Goal: Book appointment/travel/reservation

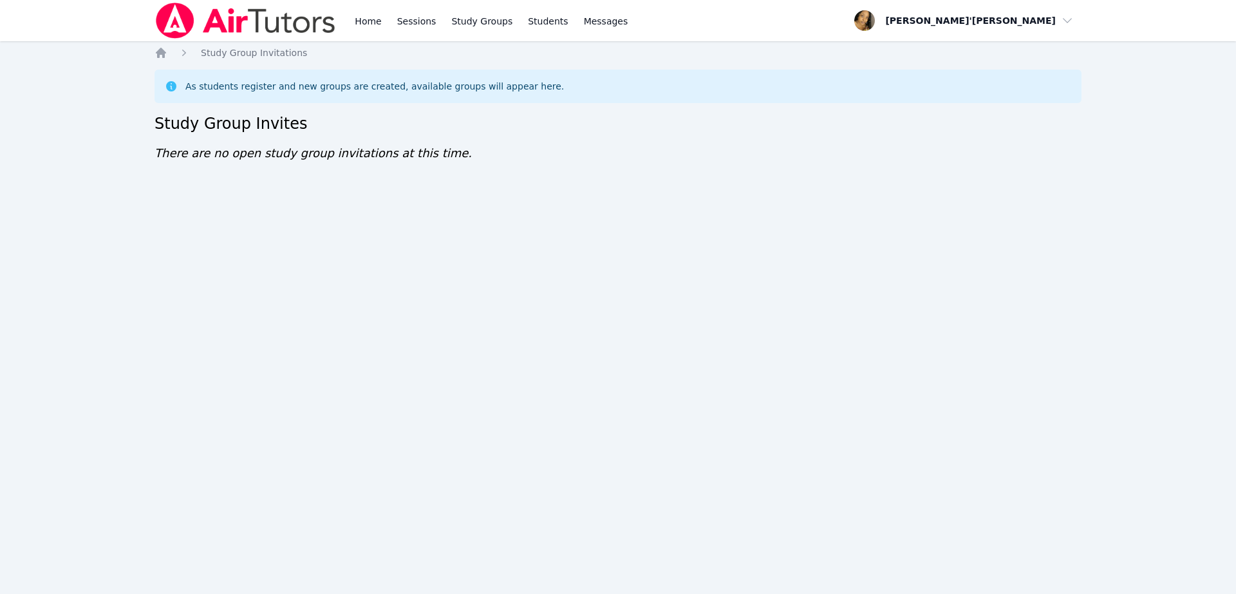
click at [1076, 144] on div "Home Study Group Invitations As students register and new groups are created, a…" at bounding box center [618, 117] width 927 height 142
click at [465, 22] on link "Study Groups" at bounding box center [482, 20] width 66 height 41
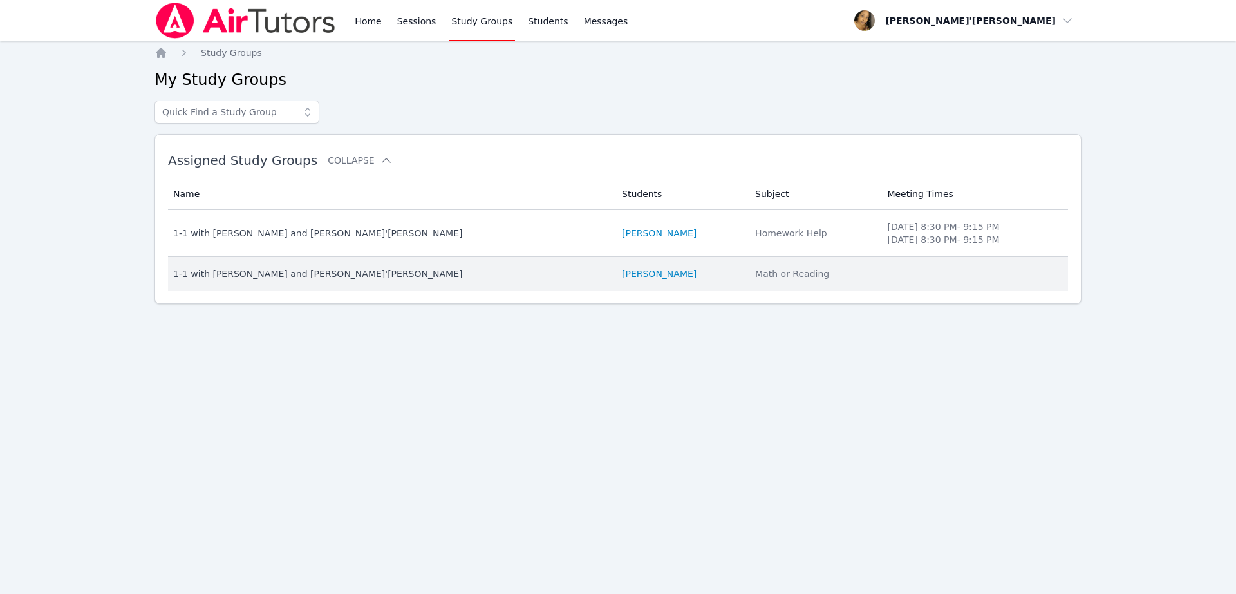
click at [622, 272] on link "[PERSON_NAME]" at bounding box center [659, 273] width 75 height 13
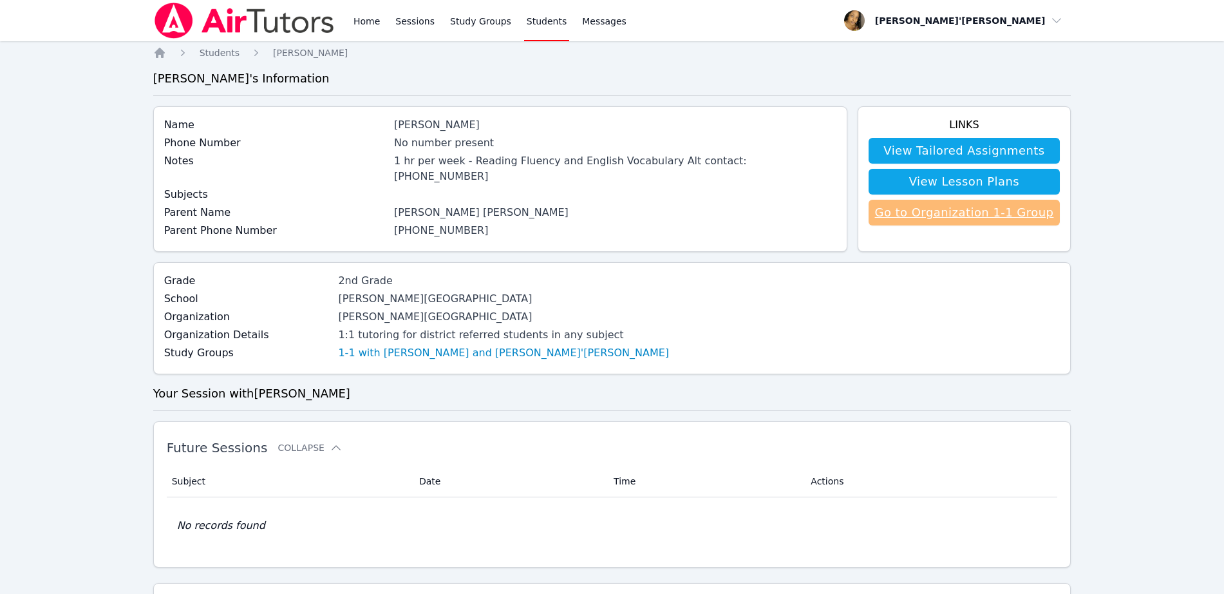
click at [921, 205] on link "Go to Organization 1-1 Group" at bounding box center [964, 213] width 192 height 26
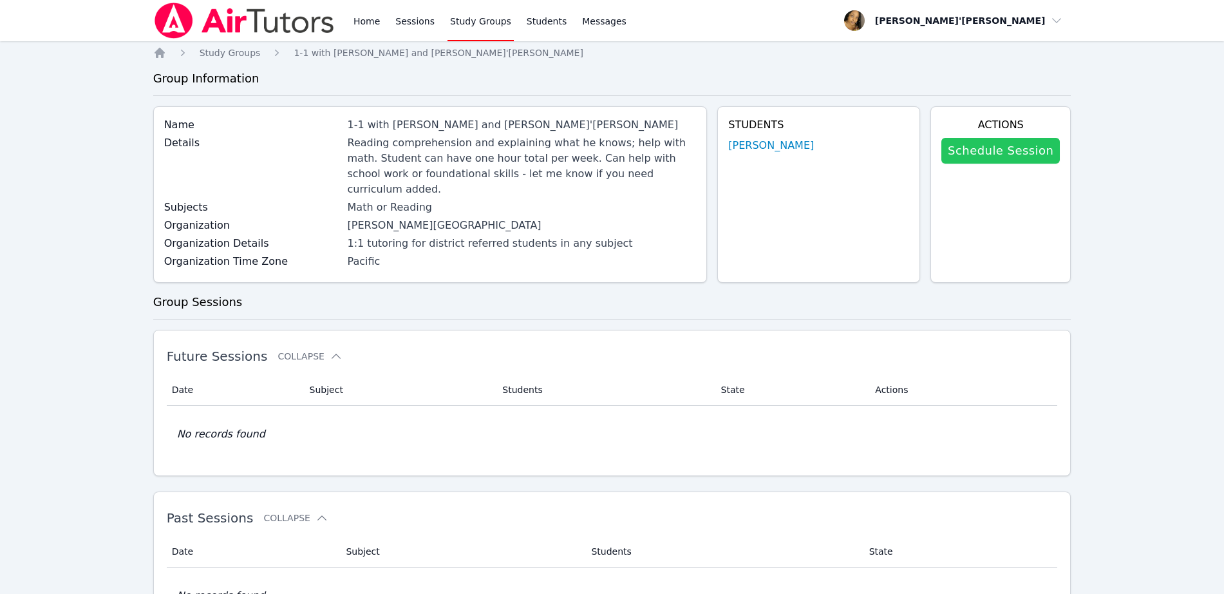
click at [1006, 153] on link "Schedule Session" at bounding box center [1000, 151] width 118 height 26
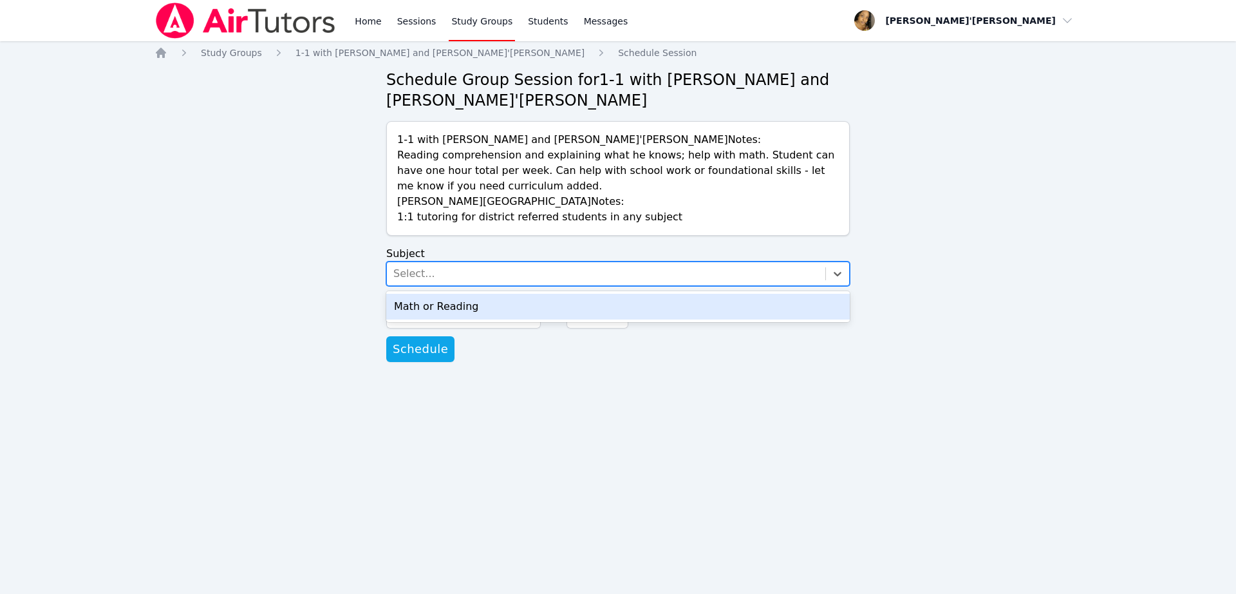
click at [527, 279] on div "Select..." at bounding box center [606, 273] width 438 height 23
click at [515, 304] on div "Math or Reading" at bounding box center [618, 307] width 464 height 26
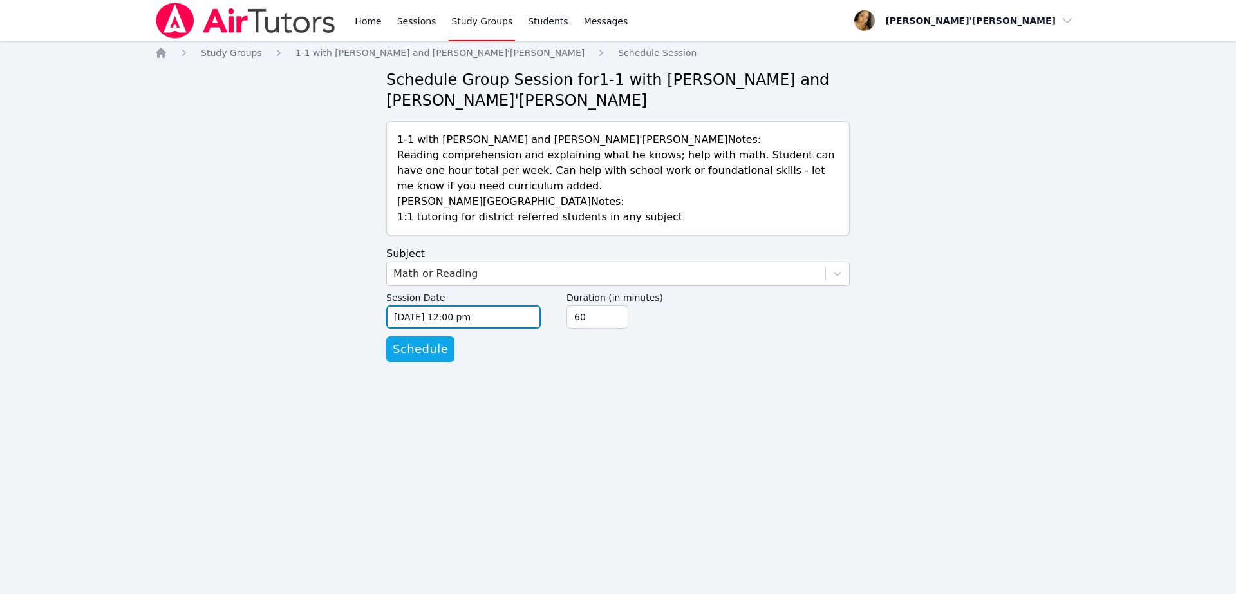
click at [500, 321] on input "[DATE] 12:00 pm" at bounding box center [463, 316] width 155 height 23
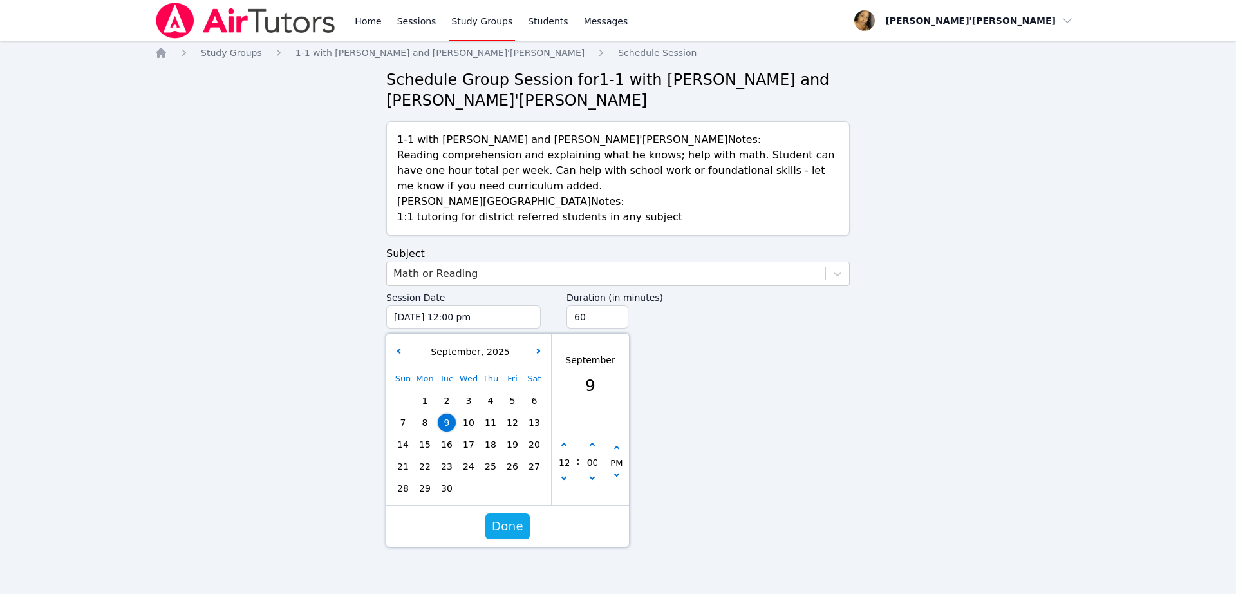
click at [429, 440] on span "15" at bounding box center [425, 444] width 18 height 18
click at [563, 447] on button "button" at bounding box center [564, 444] width 13 height 13
type input "[DATE] 01:00 pm"
type input "01"
click at [563, 447] on button "button" at bounding box center [564, 444] width 13 height 13
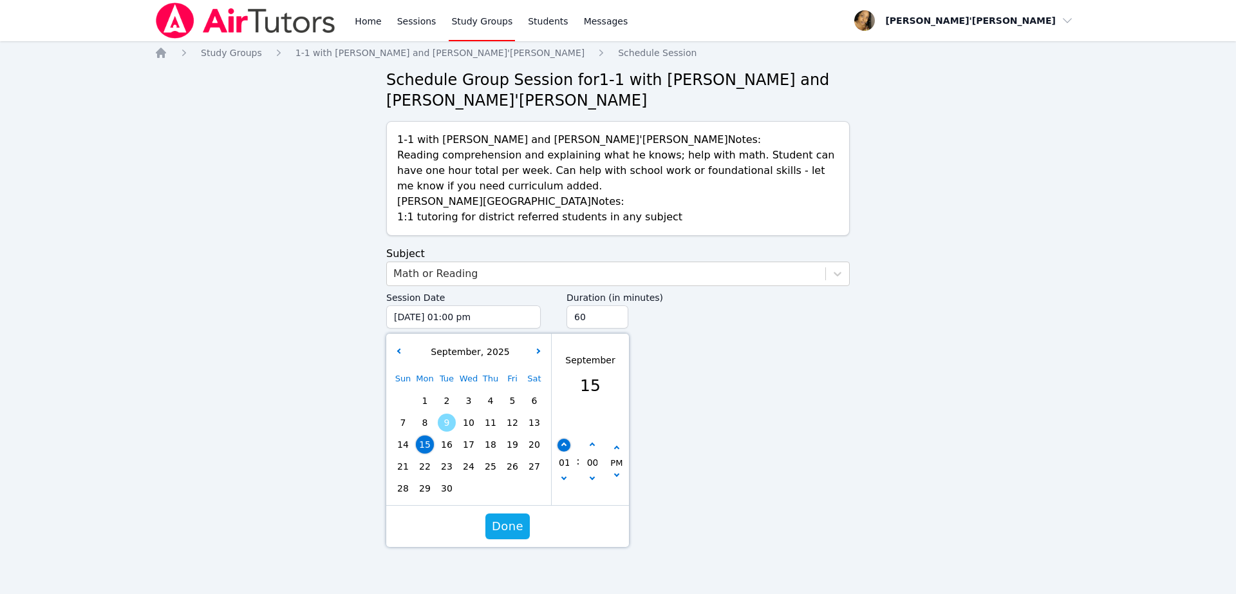
type input "[DATE] 02:00 pm"
type input "02"
click at [561, 442] on button "button" at bounding box center [564, 444] width 13 height 13
type input "[DATE] 03:00 pm"
type input "03"
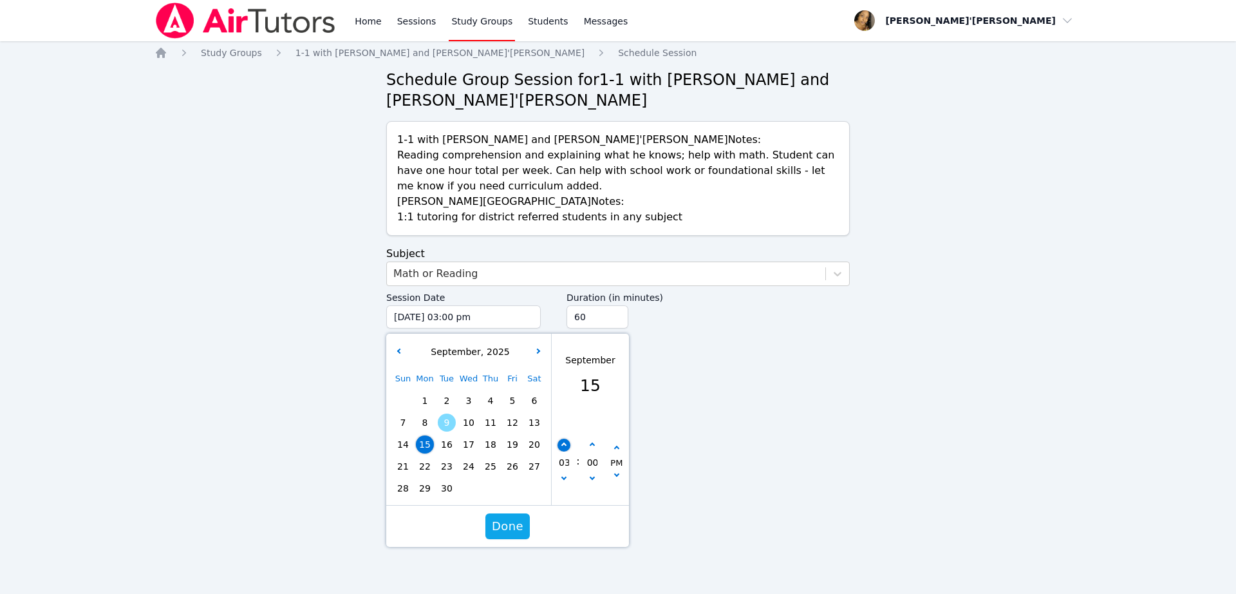
click at [561, 442] on button "button" at bounding box center [564, 444] width 13 height 13
type input "[DATE] 04:00 pm"
type input "04"
click at [561, 442] on button "button" at bounding box center [564, 444] width 13 height 13
type input "[DATE] 05:00 pm"
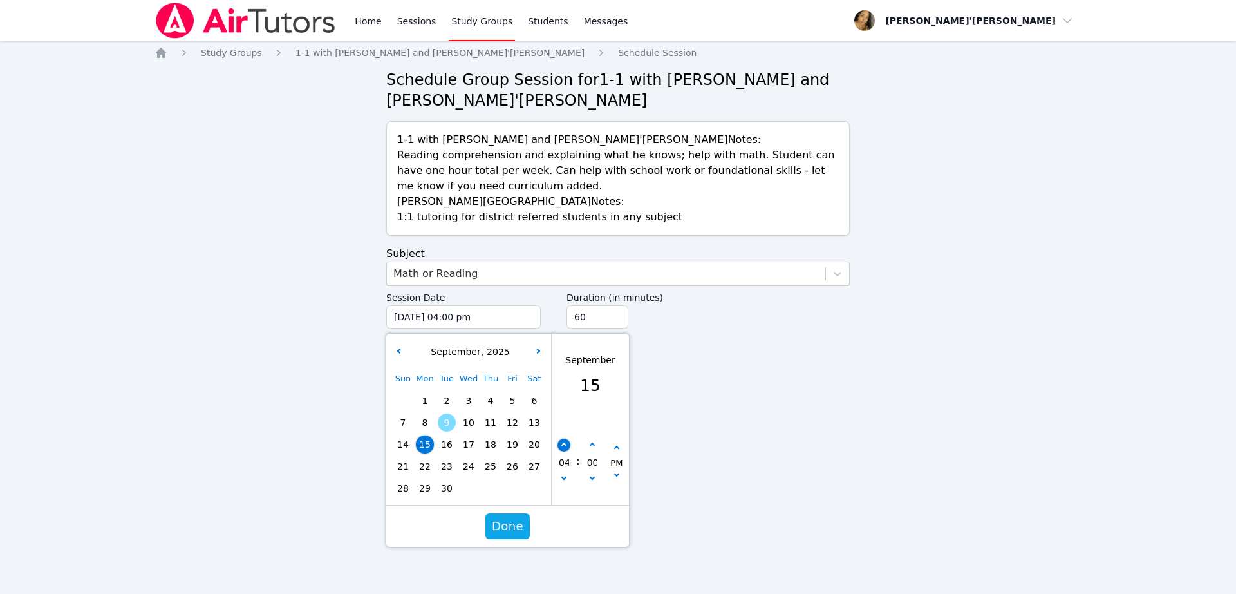
type input "05"
click at [561, 442] on button "button" at bounding box center [564, 444] width 13 height 13
type input "[DATE] 06:00 pm"
type input "06"
click at [561, 442] on button "button" at bounding box center [564, 444] width 13 height 13
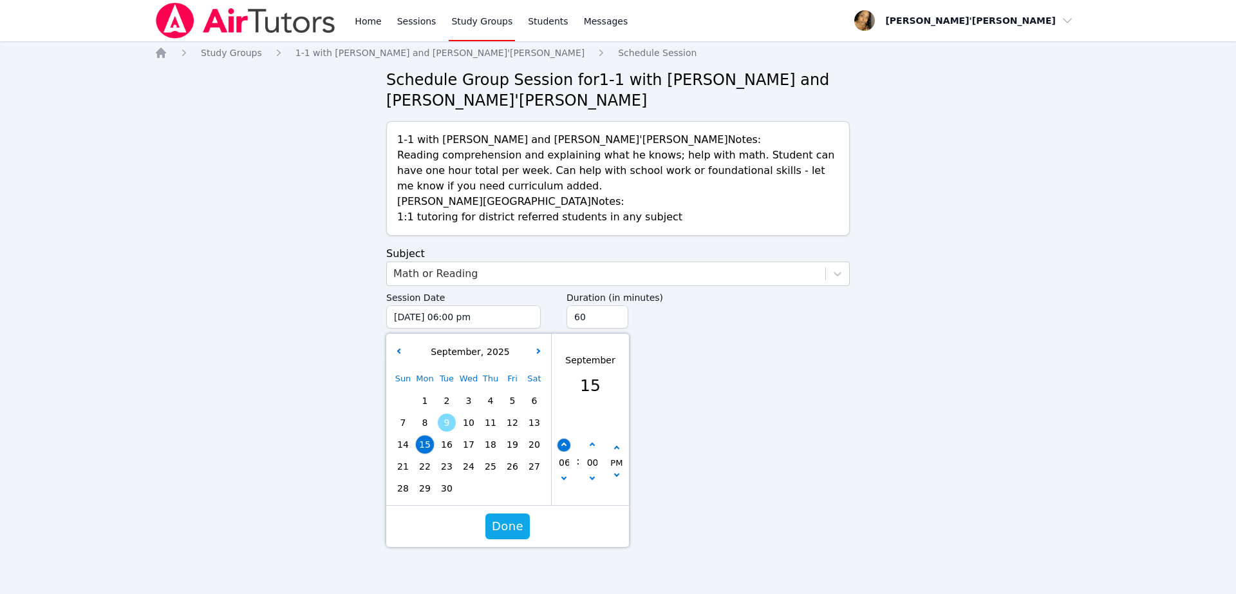
type input "09/15/2025 07:00 pm"
type input "07"
click at [561, 442] on button "button" at bounding box center [564, 444] width 13 height 13
type input "09/15/2025 08:00 pm"
type input "08"
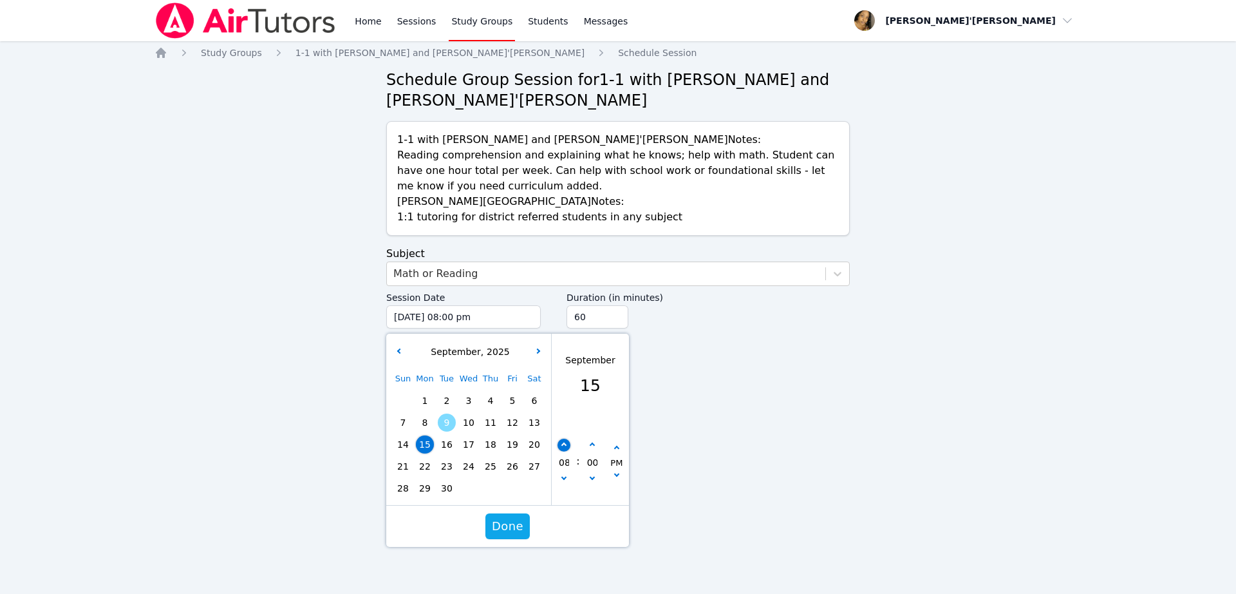
click at [561, 442] on button "button" at bounding box center [564, 444] width 13 height 13
type input "09/15/2025 09:00 pm"
type input "09"
click at [590, 442] on button "button" at bounding box center [592, 444] width 13 height 13
type input "09/15/2025 09:05 pm"
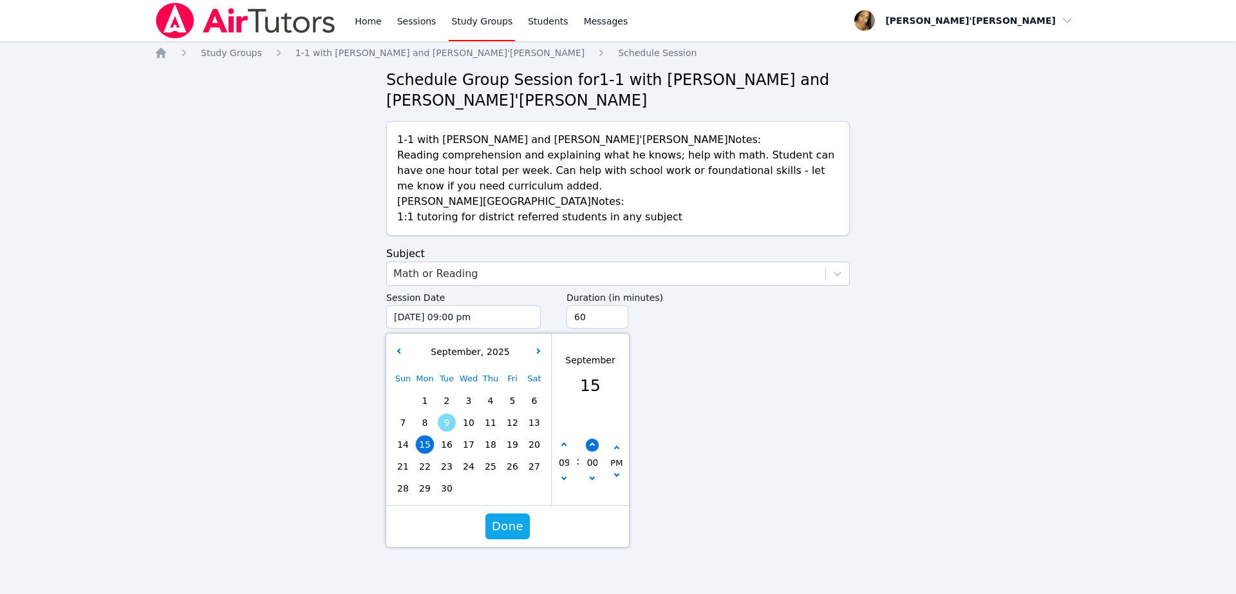
type input "05"
click at [590, 442] on button "button" at bounding box center [592, 444] width 13 height 13
type input "09/15/2025 09:10 pm"
type input "10"
click at [590, 442] on button "button" at bounding box center [592, 444] width 13 height 13
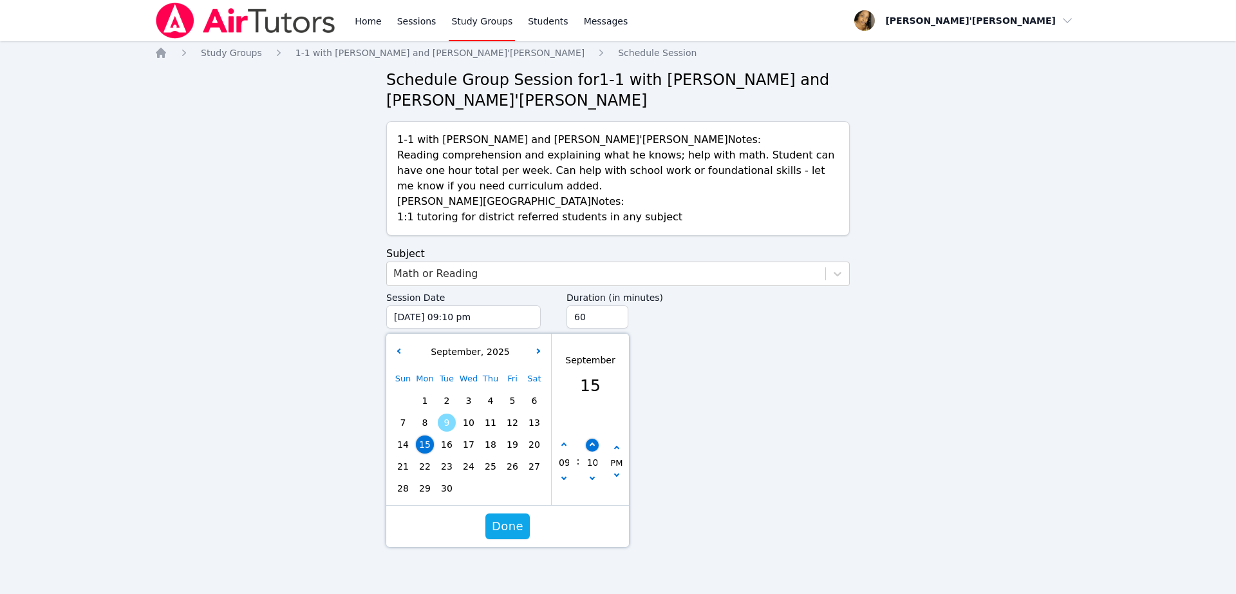
type input "09/15/2025 09:15 pm"
type input "15"
click at [590, 442] on button "button" at bounding box center [592, 444] width 13 height 13
type input "09/15/2025 09:20 pm"
type input "20"
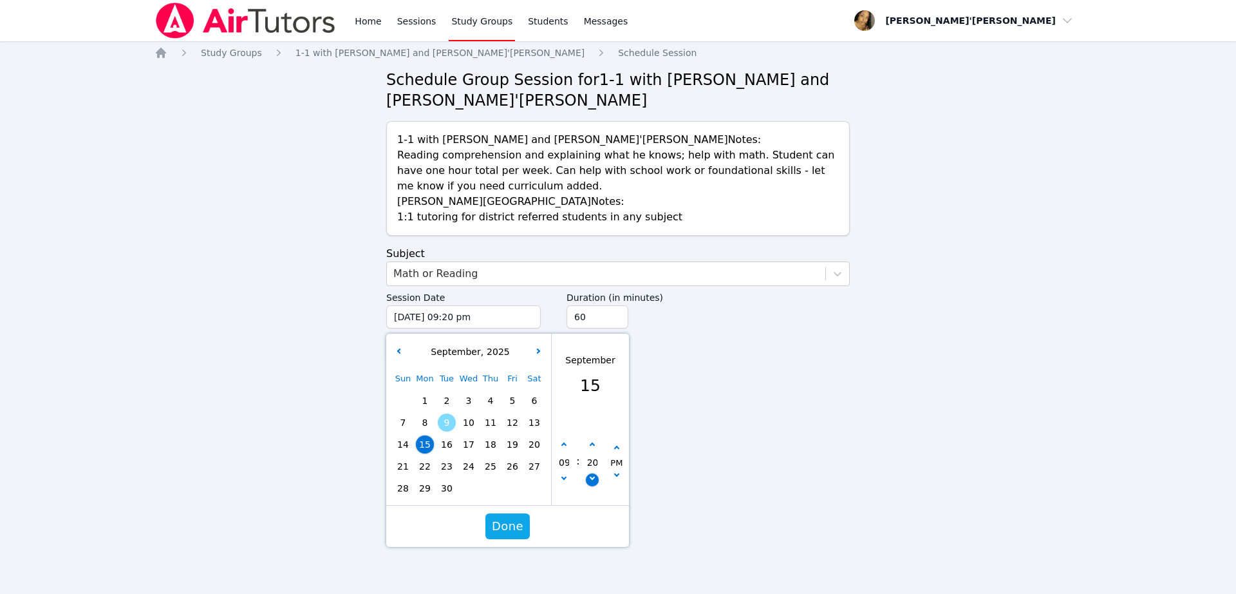
click at [596, 482] on button "button" at bounding box center [592, 479] width 13 height 13
type input "09/15/2025 09:15 pm"
type input "15"
click at [510, 520] on span "Done" at bounding box center [508, 526] width 32 height 18
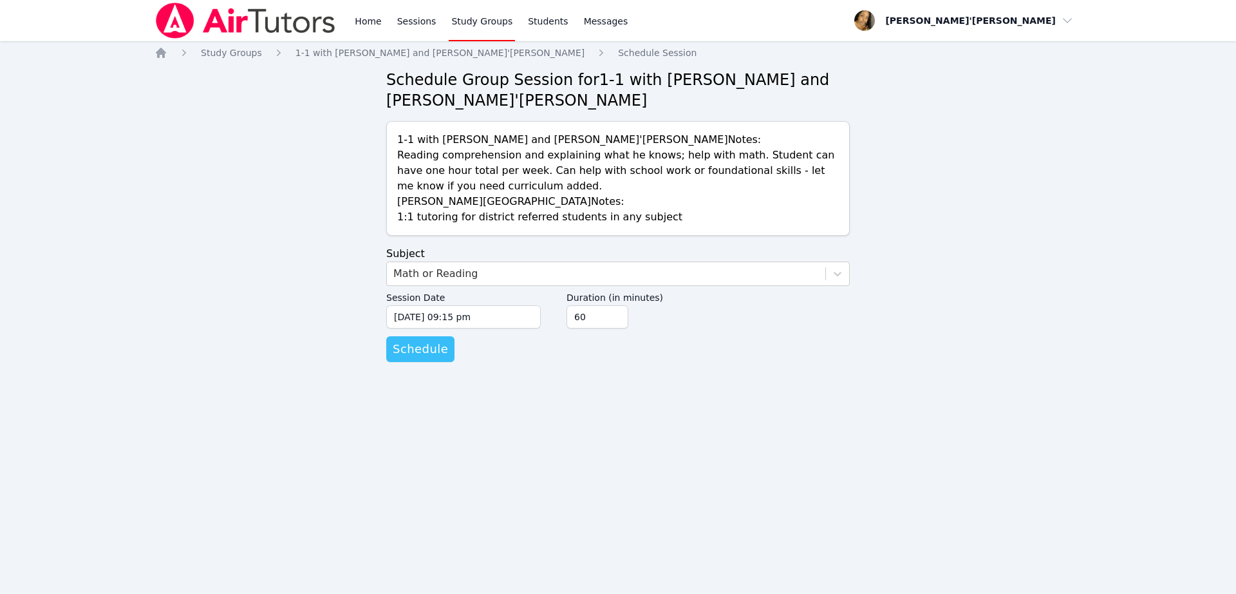
click at [416, 355] on span "Schedule" at bounding box center [420, 349] width 55 height 18
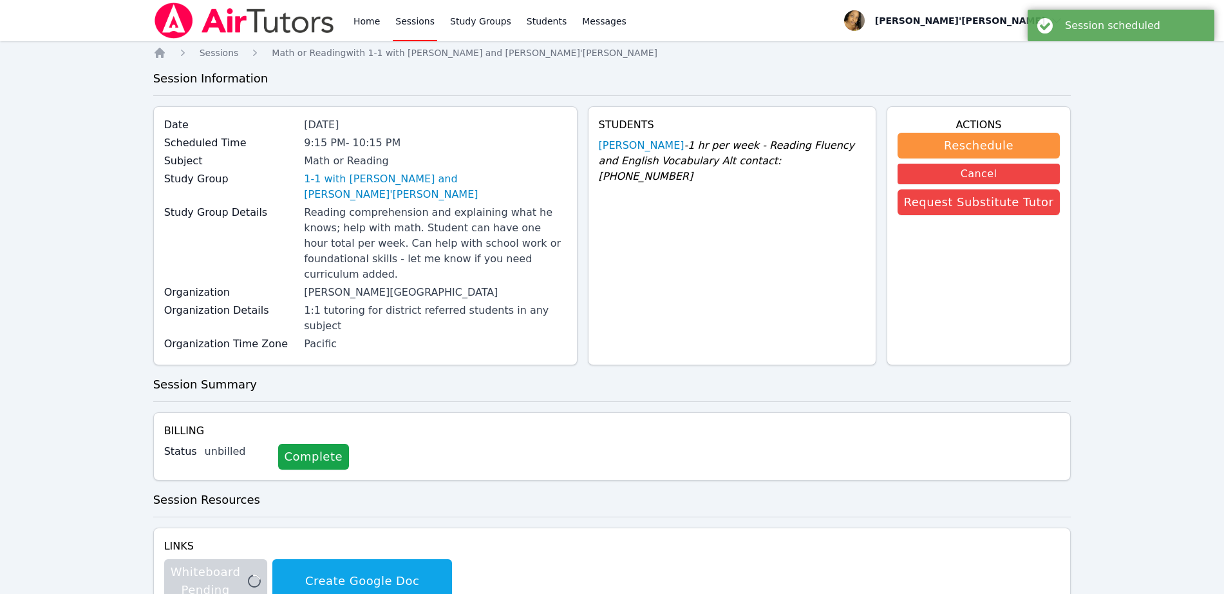
click at [428, 348] on div "Home Sessions Math or Reading with 1-1 with Matheus Arruda and Lee'Tayna Hostic…" at bounding box center [612, 347] width 918 height 603
click at [233, 55] on ol "Home Sessions Math or Reading with 1-1 with Matheus Arruda and Lee'Tayna Hostick" at bounding box center [405, 52] width 504 height 13
click at [216, 55] on span "Sessions" at bounding box center [219, 53] width 39 height 10
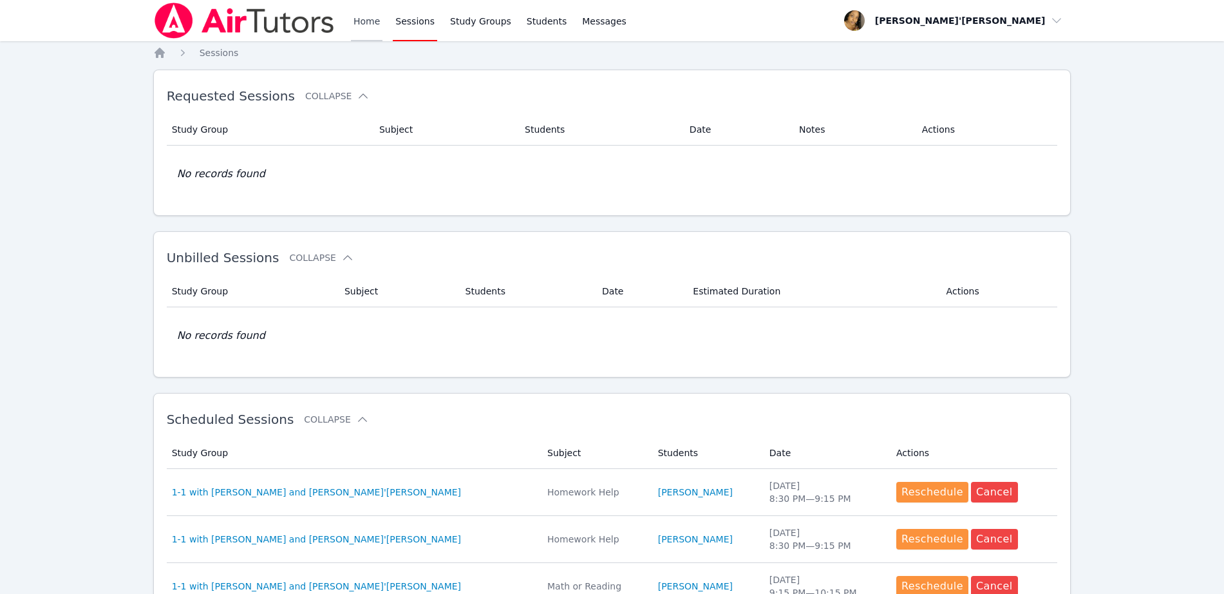
click at [357, 27] on link "Home" at bounding box center [367, 20] width 32 height 41
